Goal: Task Accomplishment & Management: Manage account settings

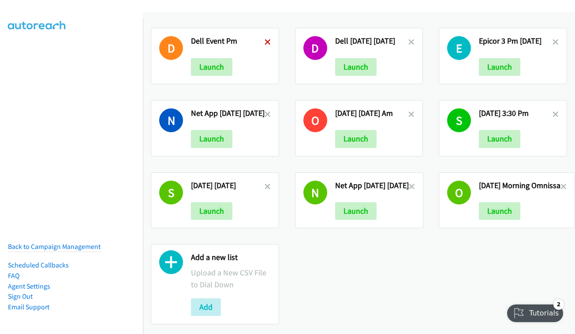
click at [265, 41] on icon at bounding box center [268, 43] width 6 height 6
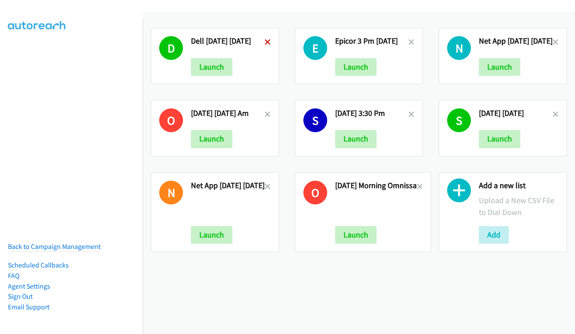
click at [266, 41] on icon at bounding box center [268, 43] width 6 height 6
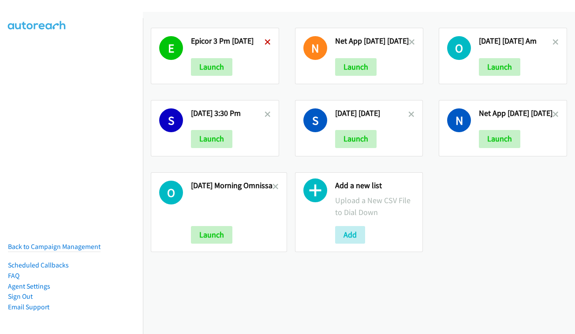
drag, startPoint x: 0, startPoint y: 0, endPoint x: 267, endPoint y: 44, distance: 270.9
click at [267, 44] on icon at bounding box center [268, 43] width 6 height 6
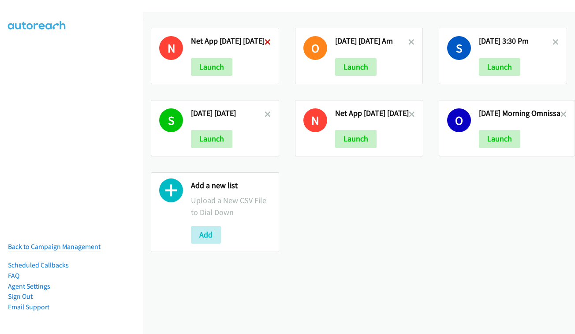
click at [271, 41] on icon at bounding box center [268, 43] width 6 height 6
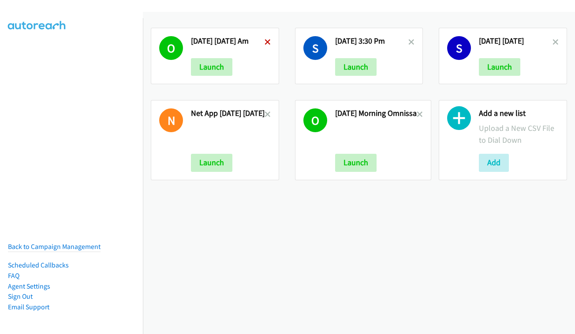
click at [265, 42] on icon at bounding box center [268, 43] width 6 height 6
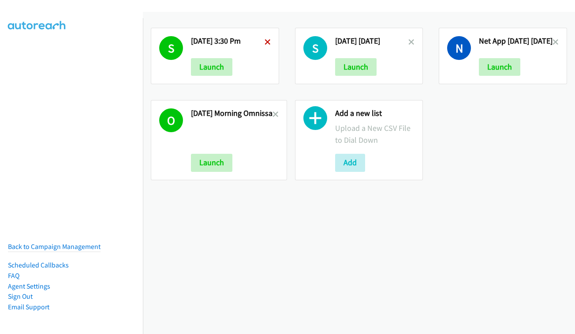
click at [266, 41] on icon at bounding box center [268, 43] width 6 height 6
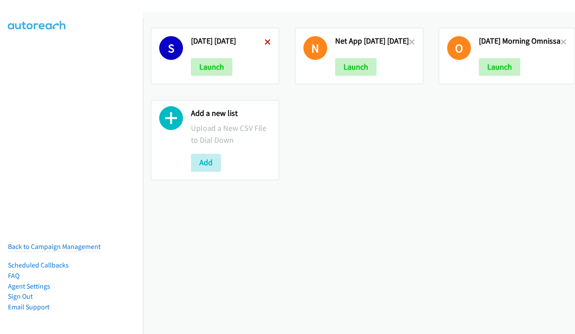
click at [265, 43] on icon at bounding box center [268, 43] width 6 height 6
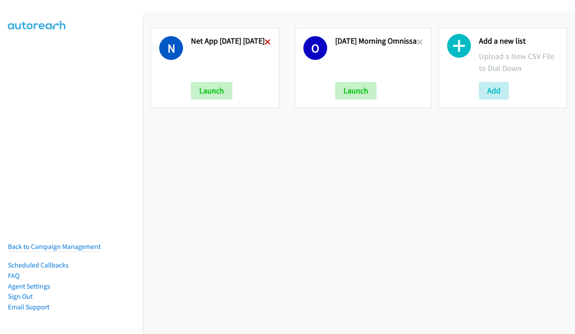
click at [271, 44] on icon at bounding box center [268, 43] width 6 height 6
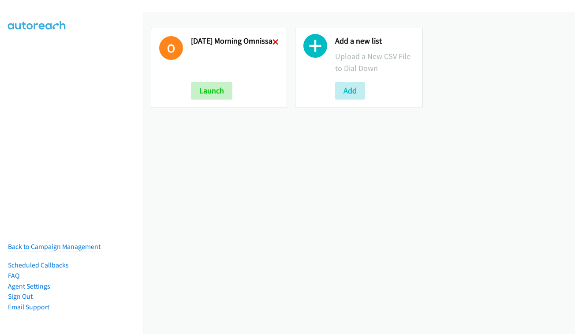
click at [279, 43] on icon at bounding box center [276, 43] width 6 height 6
